Goal: Task Accomplishment & Management: Use online tool/utility

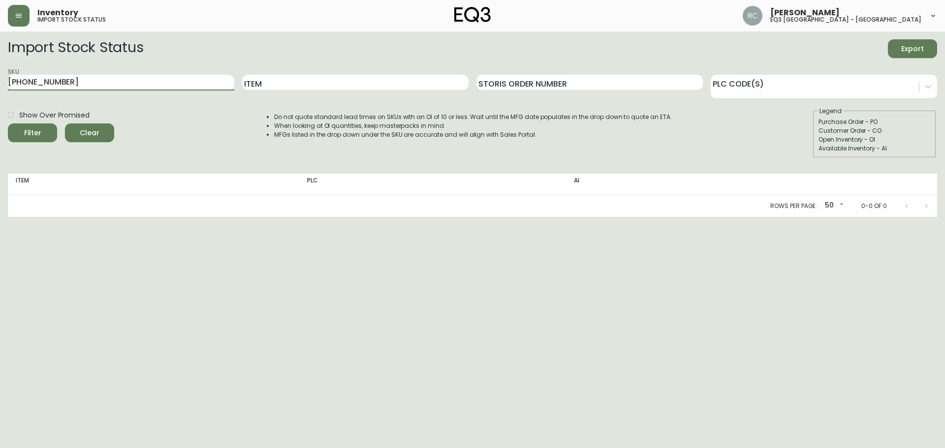
drag, startPoint x: 145, startPoint y: 83, endPoint x: 0, endPoint y: 76, distance: 145.3
click at [0, 76] on main "Import Stock Status Export SKU [PHONE_NUMBER] Item Storis Order Number PLC Code…" at bounding box center [472, 123] width 945 height 185
type input "[PHONE_NUMBER]"
click at [8, 123] on button "Filter" at bounding box center [32, 132] width 49 height 19
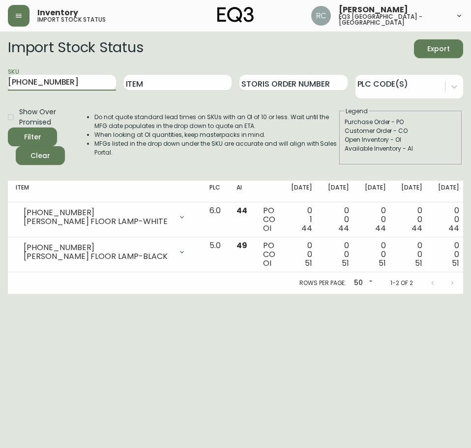
drag, startPoint x: 61, startPoint y: 85, endPoint x: 0, endPoint y: 99, distance: 63.5
click at [0, 99] on html "Inventory import stock status [PERSON_NAME] eq3 [GEOGRAPHIC_DATA] - st laurent …" at bounding box center [235, 147] width 471 height 294
paste input "[PHONE_NUMBER]"
click at [8, 127] on button "Filter" at bounding box center [32, 136] width 49 height 19
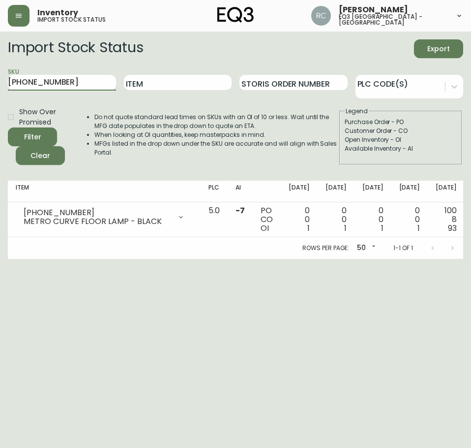
drag, startPoint x: 60, startPoint y: 79, endPoint x: 0, endPoint y: 98, distance: 63.0
click at [0, 98] on html "Inventory import stock status [PERSON_NAME] eq3 [GEOGRAPHIC_DATA] - st laurent …" at bounding box center [235, 129] width 471 height 259
paste input "[PHONE_NUMBER]"
click at [8, 127] on button "Filter" at bounding box center [32, 136] width 49 height 19
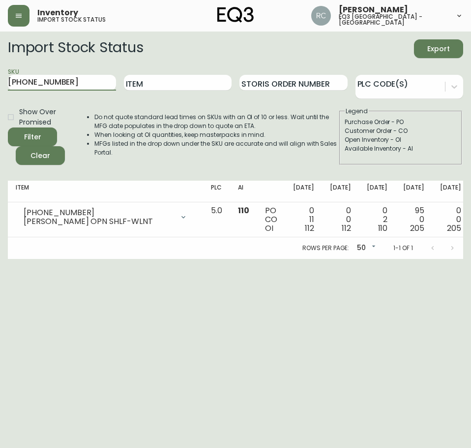
drag, startPoint x: 66, startPoint y: 82, endPoint x: 0, endPoint y: 82, distance: 66.4
click at [0, 82] on html "Inventory import stock status [PERSON_NAME] eq3 [GEOGRAPHIC_DATA] - st laurent …" at bounding box center [235, 129] width 471 height 259
paste input "[PHONE_NUMBER]"
type input "[PHONE_NUMBER]"
click at [8, 127] on button "Filter" at bounding box center [32, 136] width 49 height 19
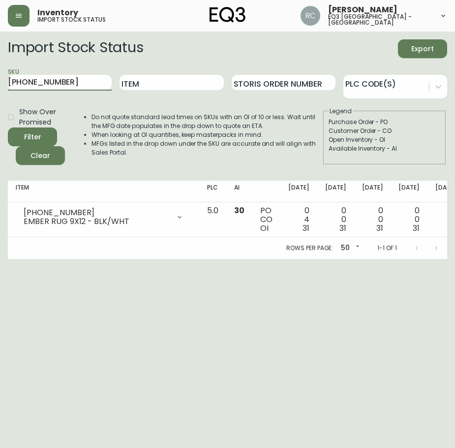
drag, startPoint x: 70, startPoint y: 80, endPoint x: 0, endPoint y: 76, distance: 70.5
click at [0, 76] on html "Inventory import stock status [PERSON_NAME] eq3 [GEOGRAPHIC_DATA] - st laurent …" at bounding box center [227, 129] width 455 height 259
paste input "[PHONE_NUMBER]"
type input "[PHONE_NUMBER]"
click at [8, 127] on button "Filter" at bounding box center [32, 136] width 49 height 19
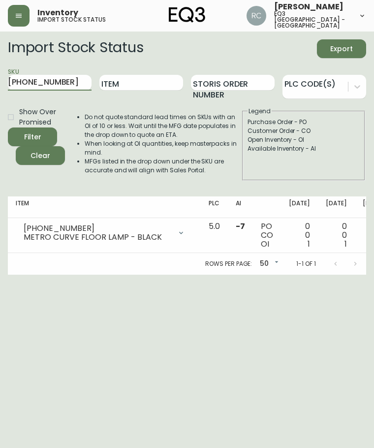
drag, startPoint x: 64, startPoint y: 80, endPoint x: 0, endPoint y: 105, distance: 69.6
click at [0, 105] on html "Inventory import stock status [PERSON_NAME] eq3 [GEOGRAPHIC_DATA] - st laurent …" at bounding box center [187, 137] width 374 height 274
